Goal: Communication & Community: Share content

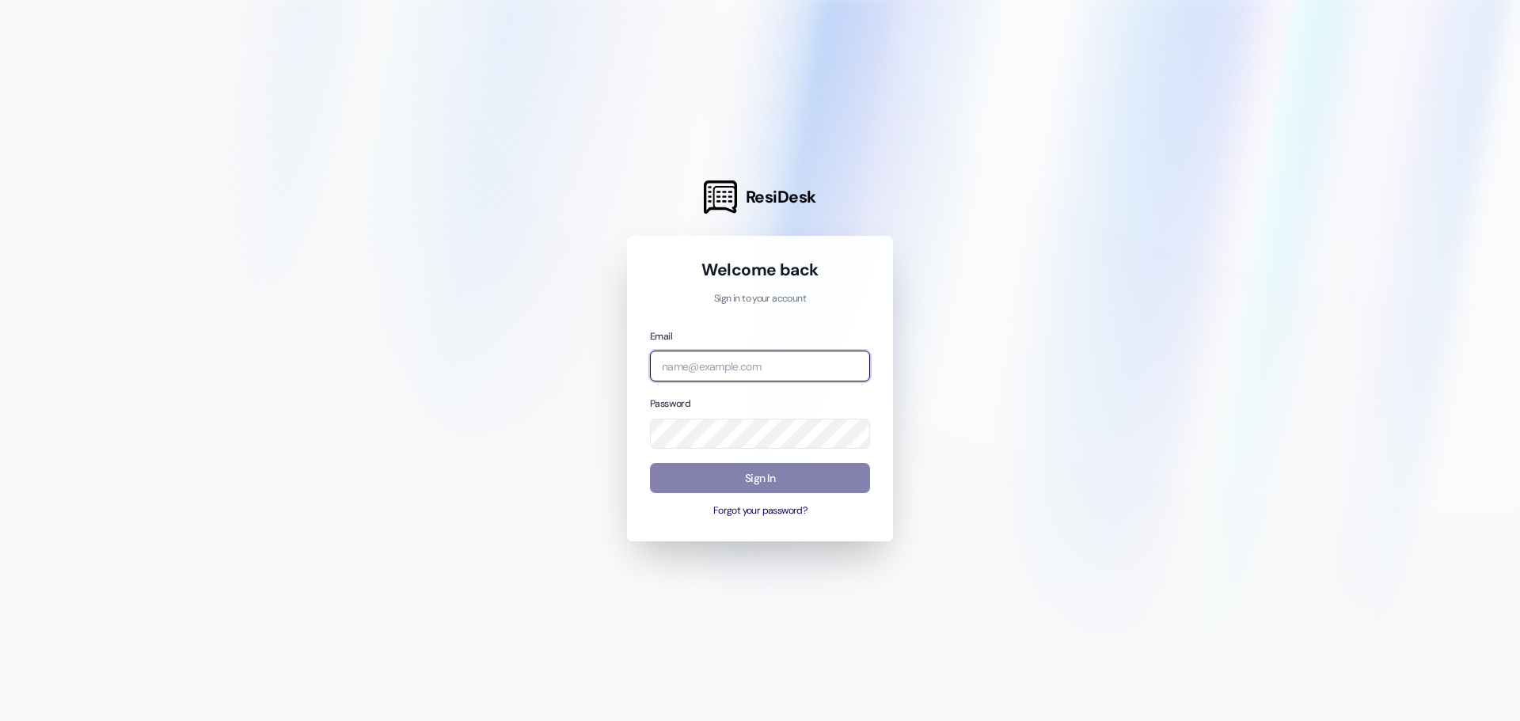
click at [710, 365] on input "email" at bounding box center [760, 366] width 220 height 31
type input "[EMAIL_ADDRESS][DOMAIN_NAME]"
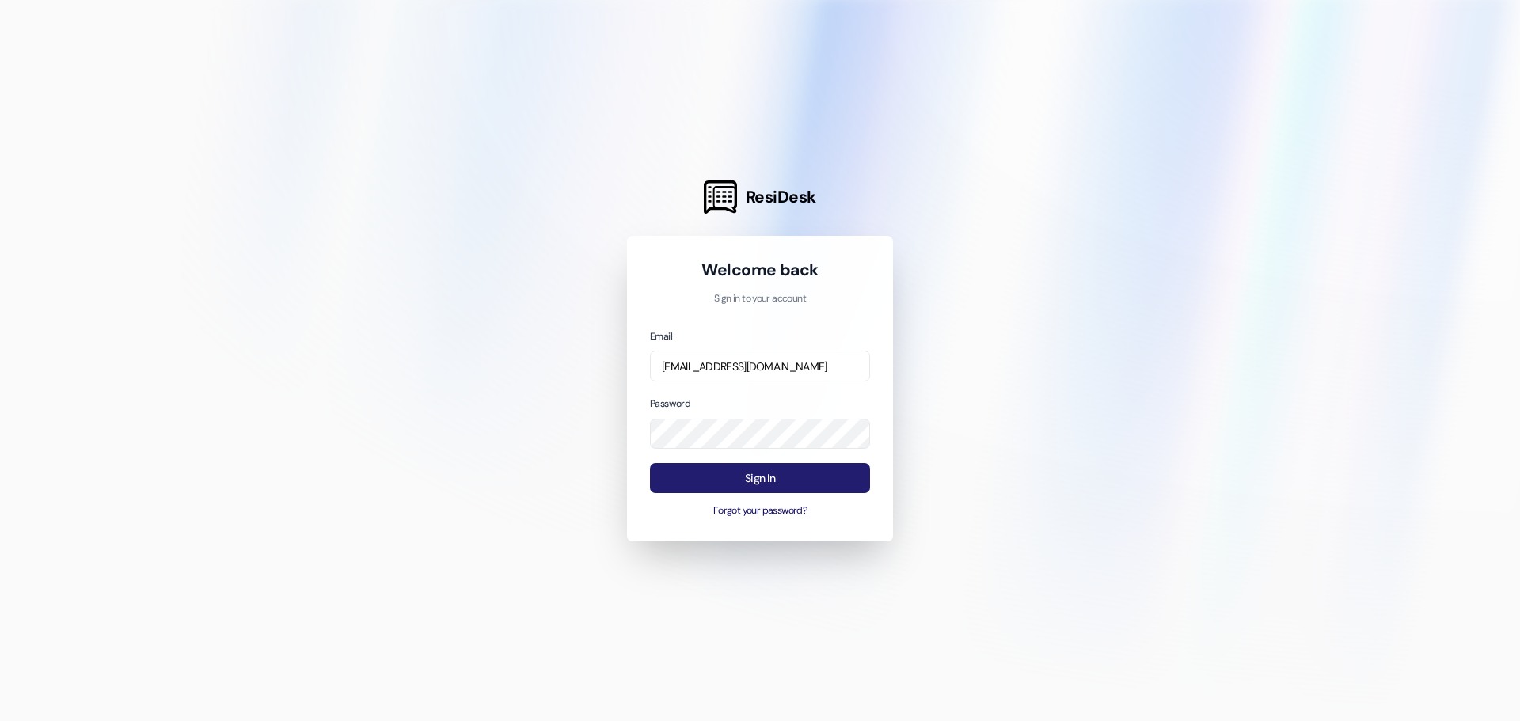
click at [736, 477] on button "Sign In" at bounding box center [760, 478] width 220 height 31
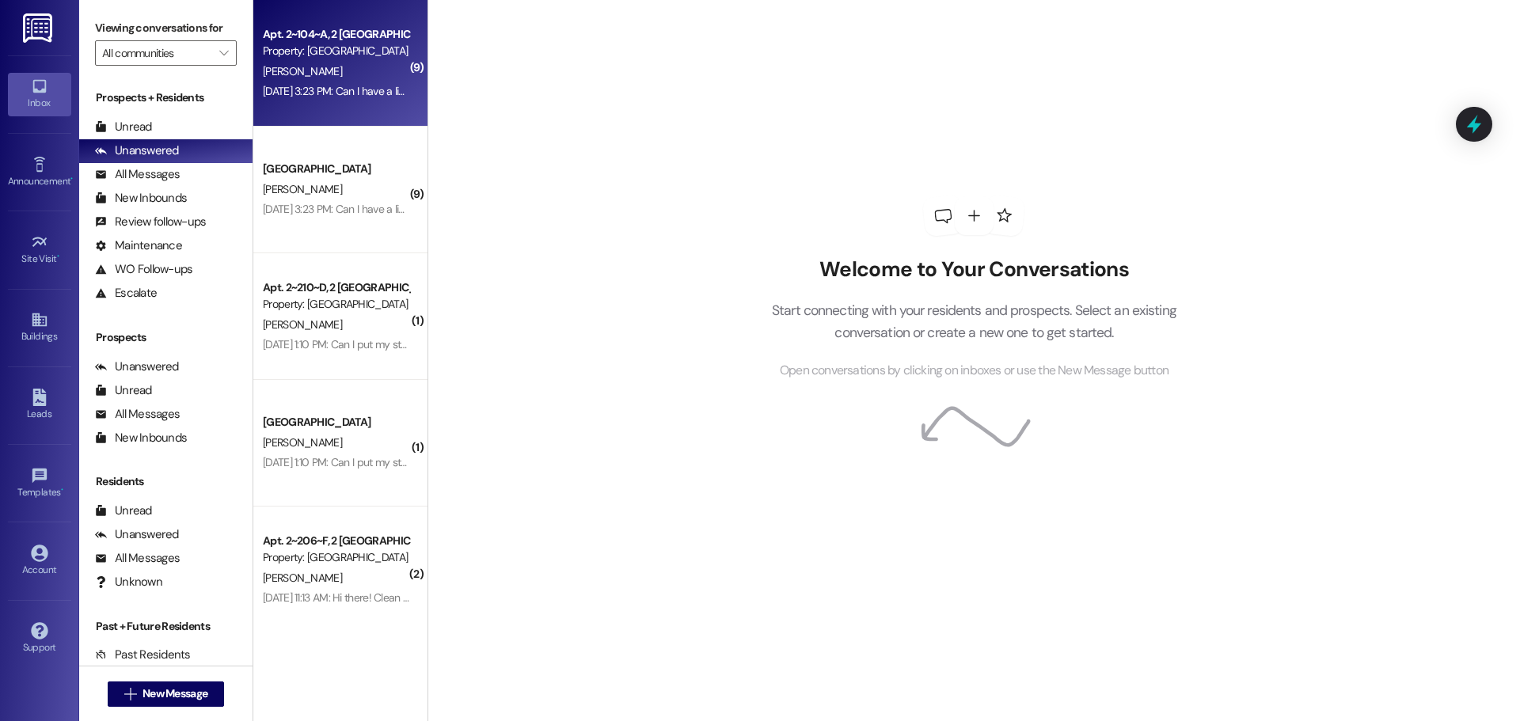
click at [316, 55] on div "Property: [GEOGRAPHIC_DATA]" at bounding box center [336, 51] width 146 height 17
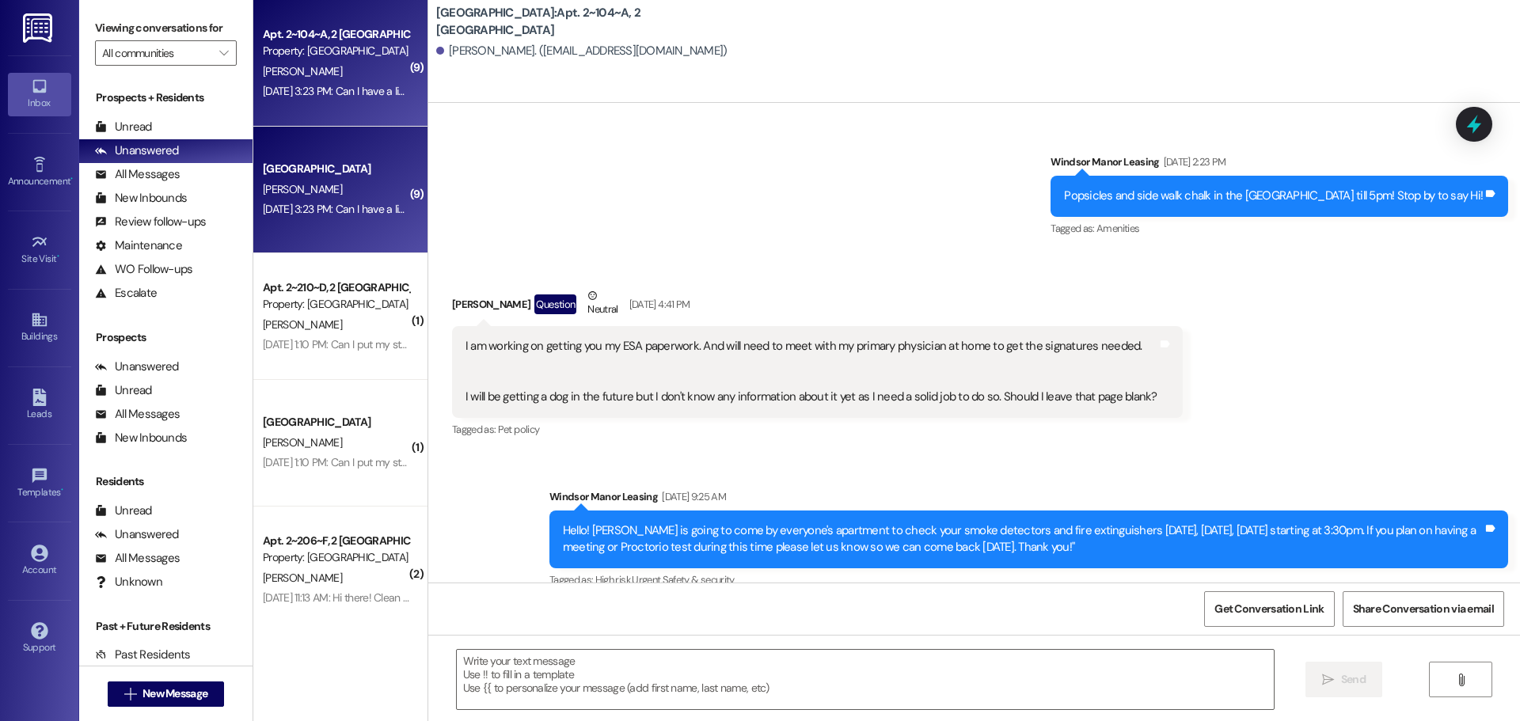
scroll to position [12608, 0]
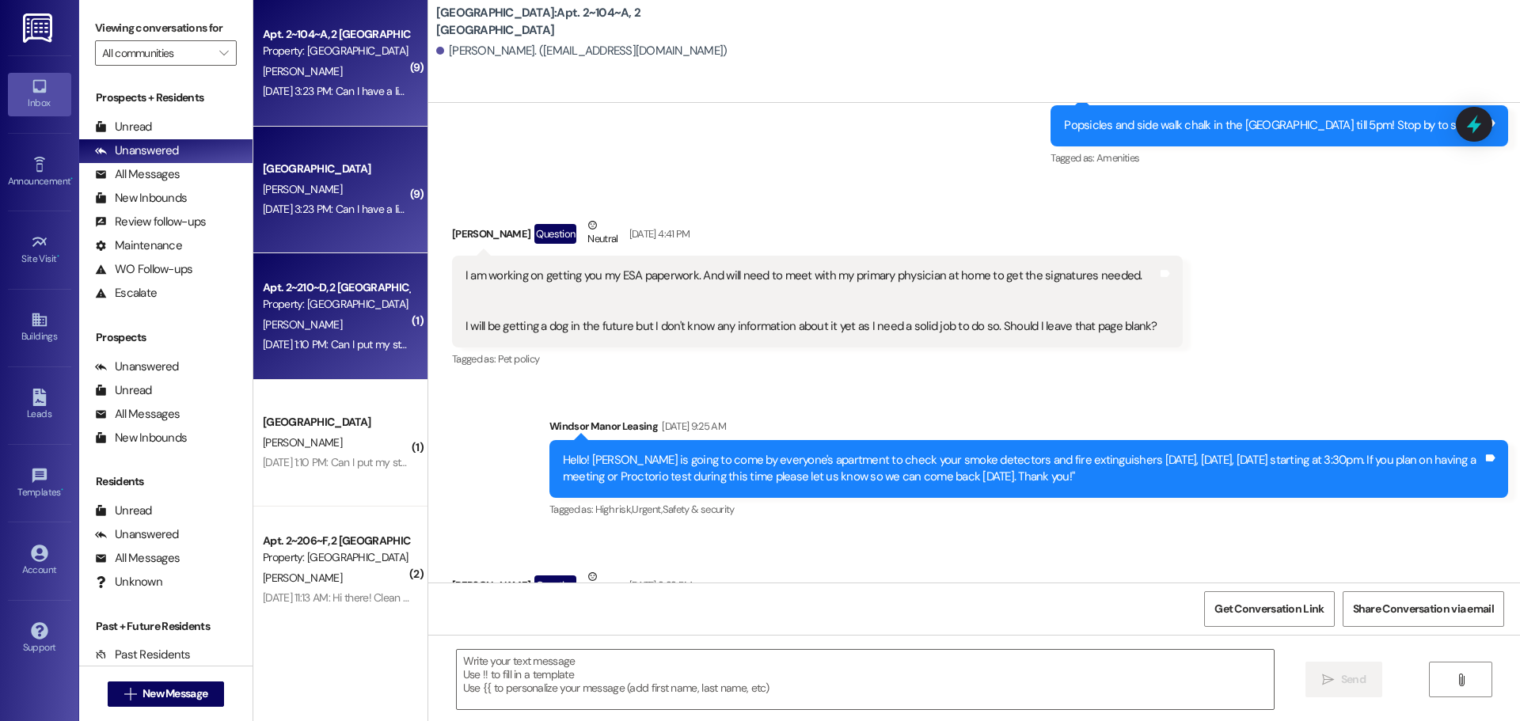
click at [324, 298] on div "Property: [GEOGRAPHIC_DATA]" at bounding box center [336, 304] width 146 height 17
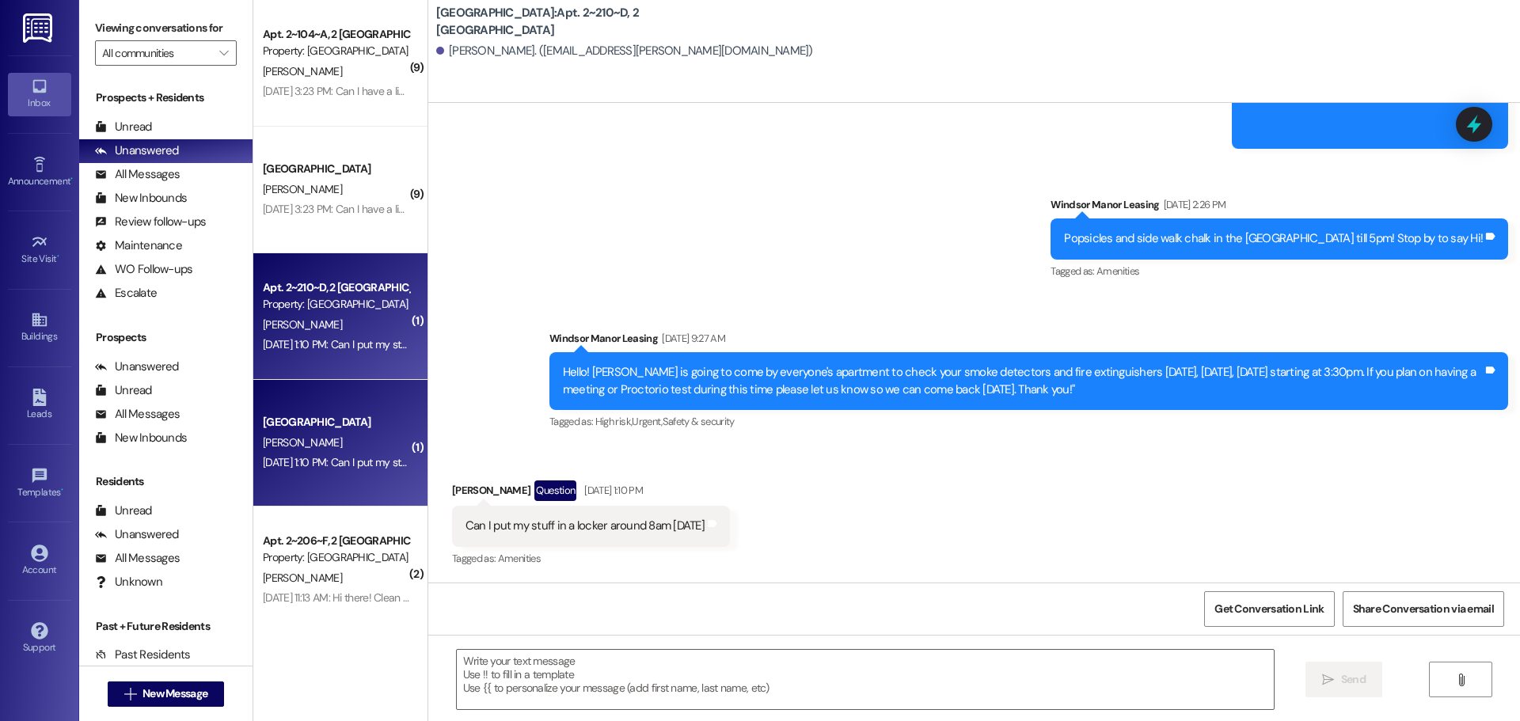
scroll to position [5927, 0]
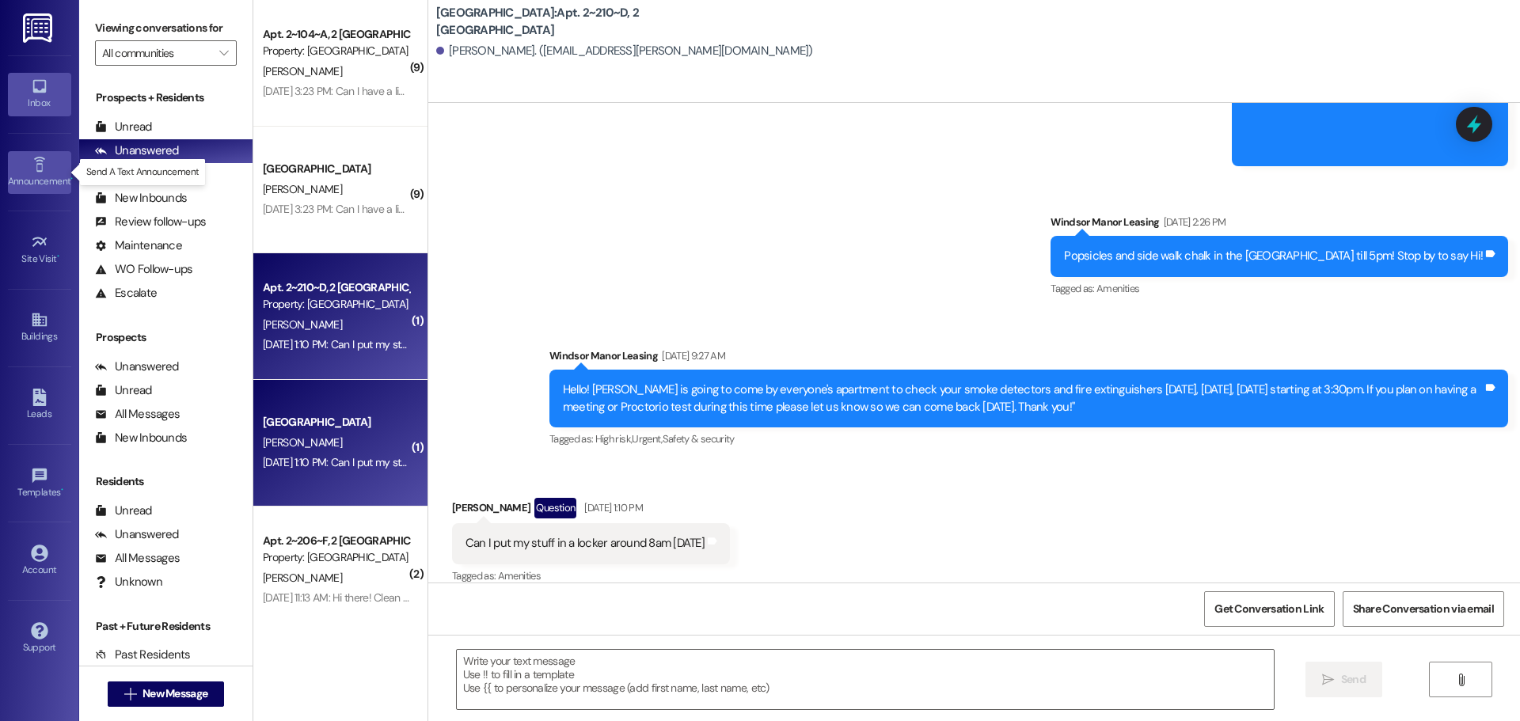
click at [48, 157] on link "Announcement •" at bounding box center [39, 172] width 63 height 43
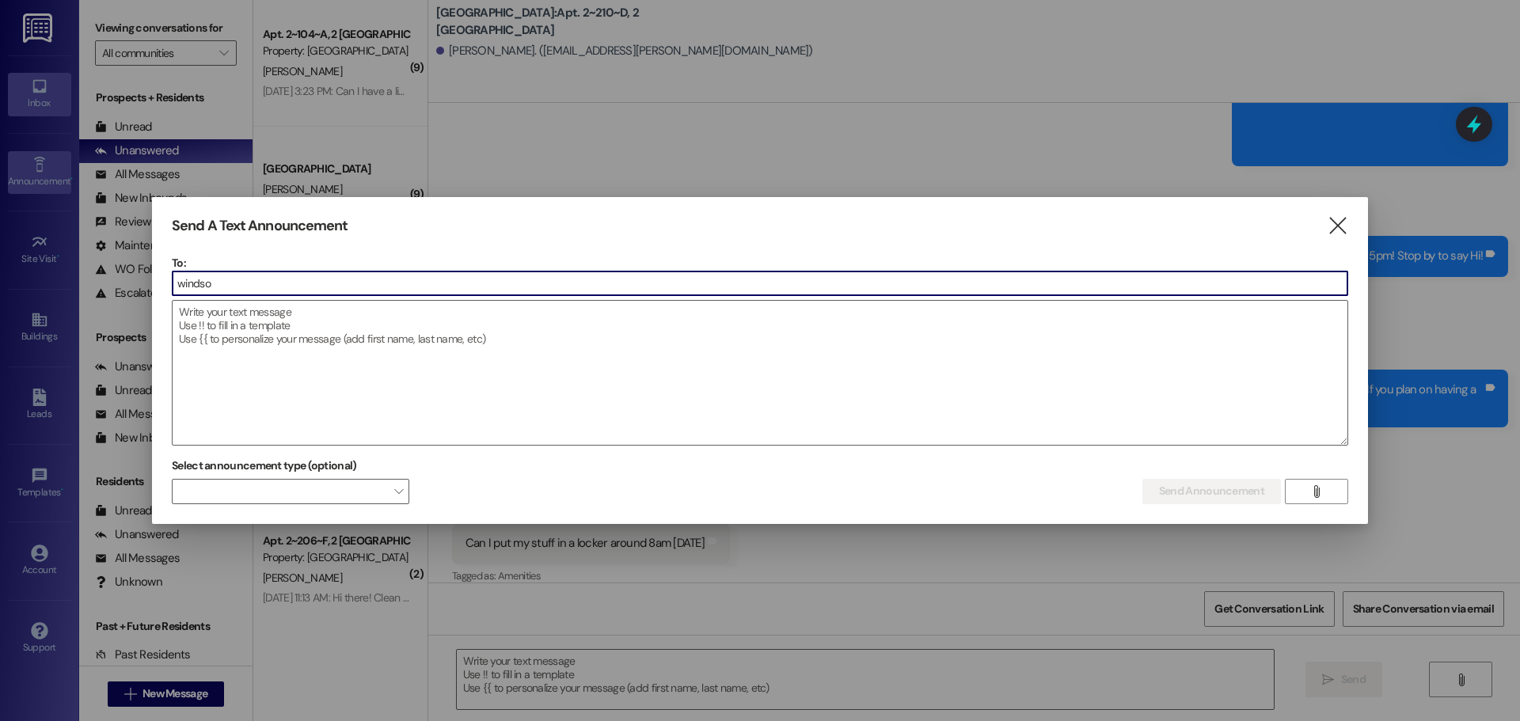
type input "windsor"
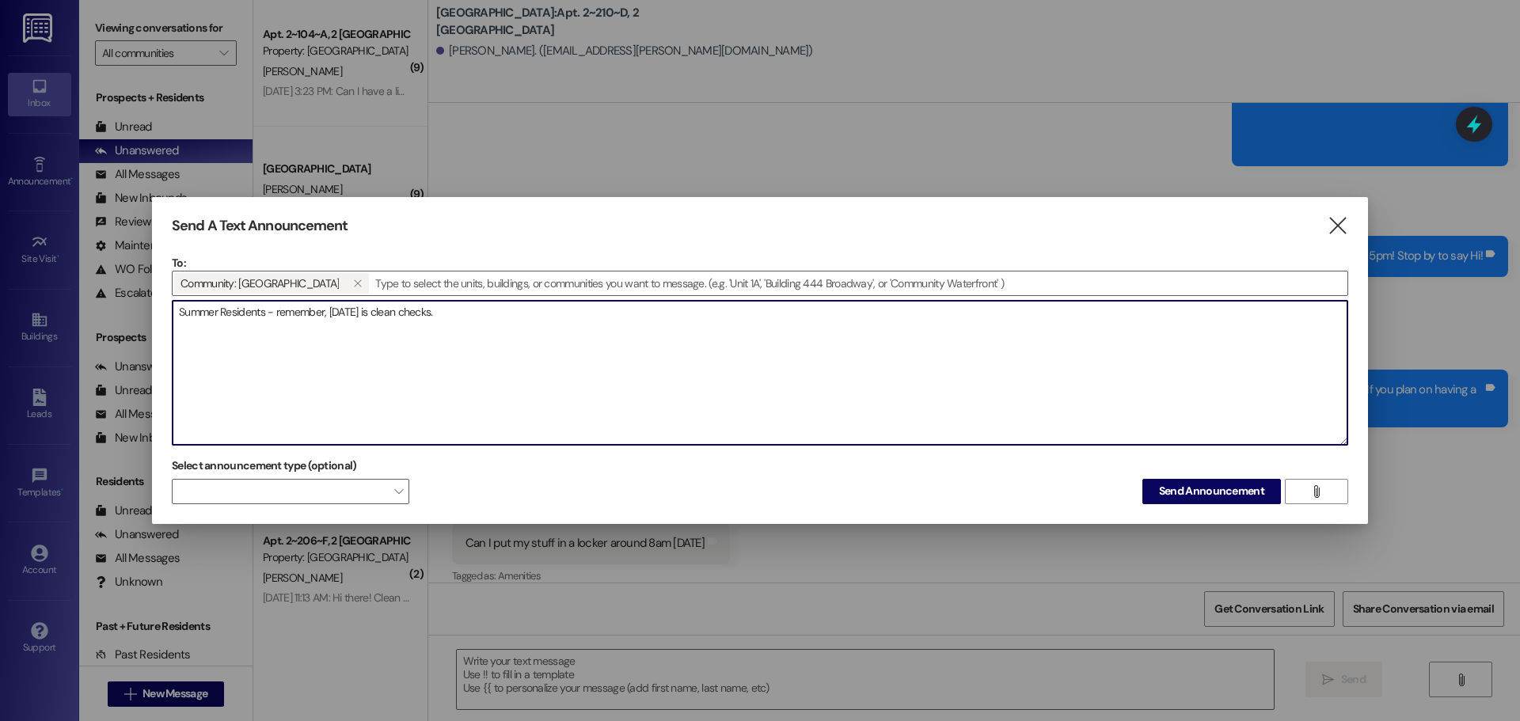
click at [287, 316] on textarea "Summer Residents - remember, [DATE] is clean checks." at bounding box center [760, 373] width 1175 height 144
type textarea "Summer Residents - This is a friendly reminder - [DATE] is clean checks."
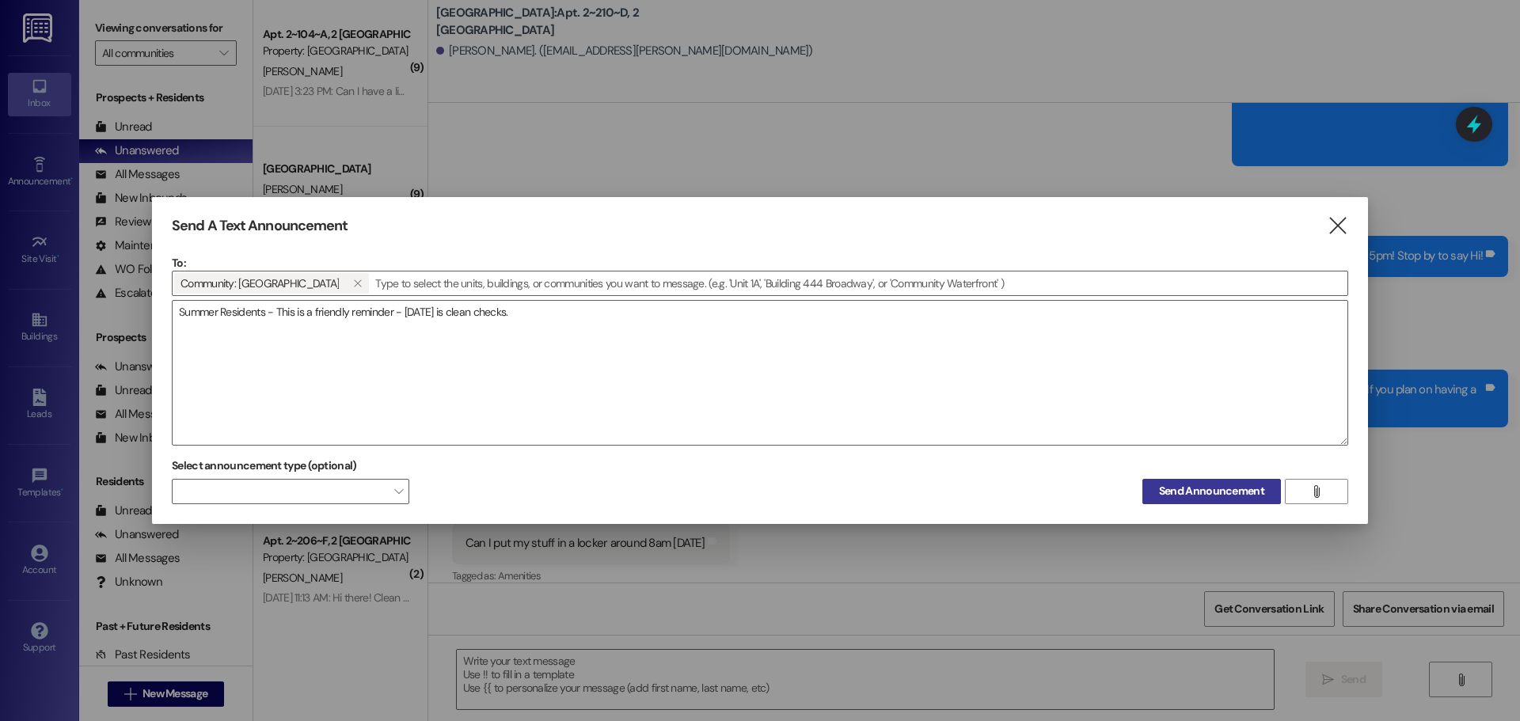
click at [1175, 488] on span "Send Announcement" at bounding box center [1211, 491] width 105 height 17
